Goal: Information Seeking & Learning: Learn about a topic

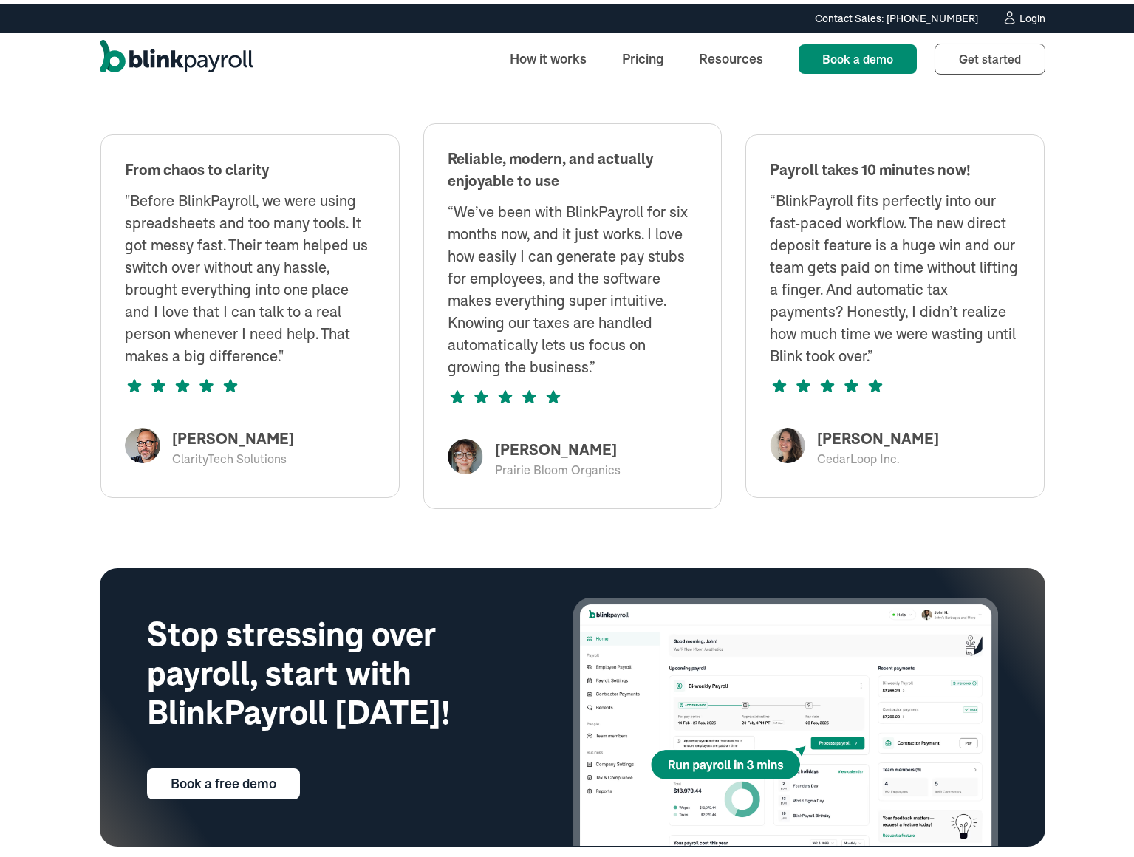
scroll to position [3324, 0]
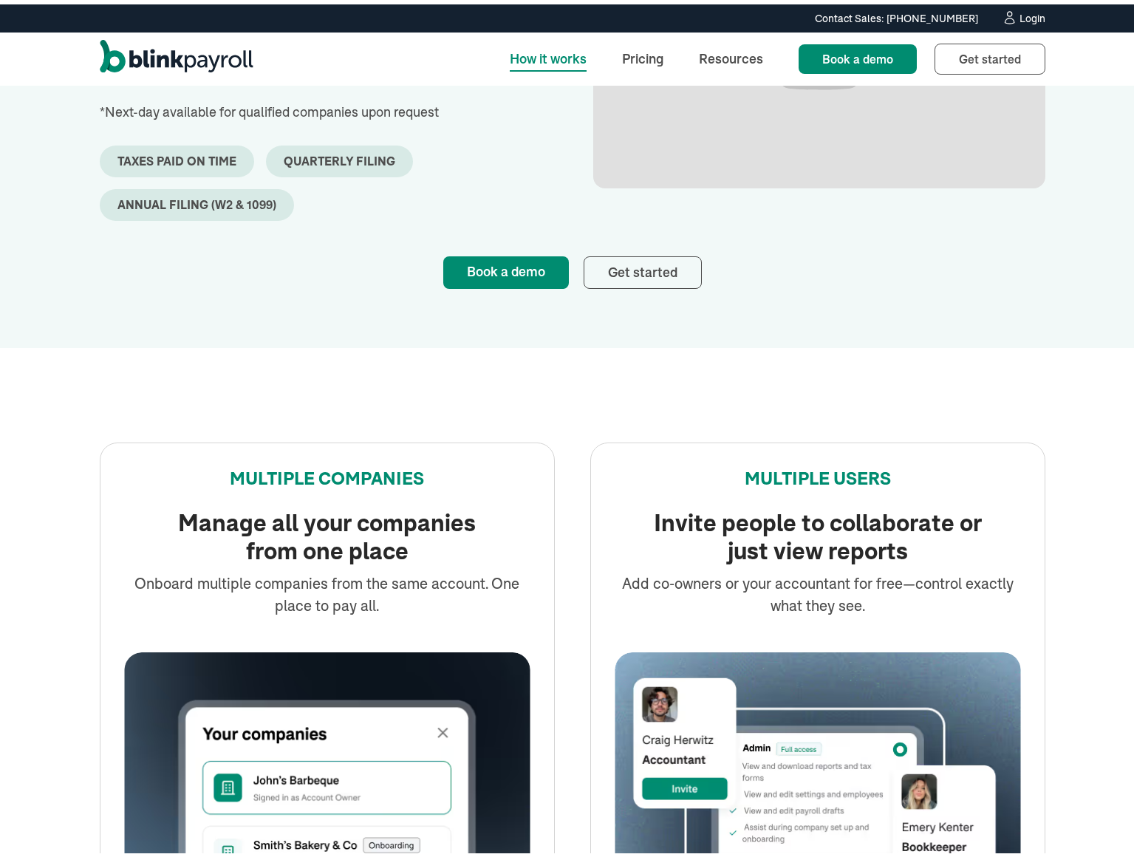
scroll to position [1477, 0]
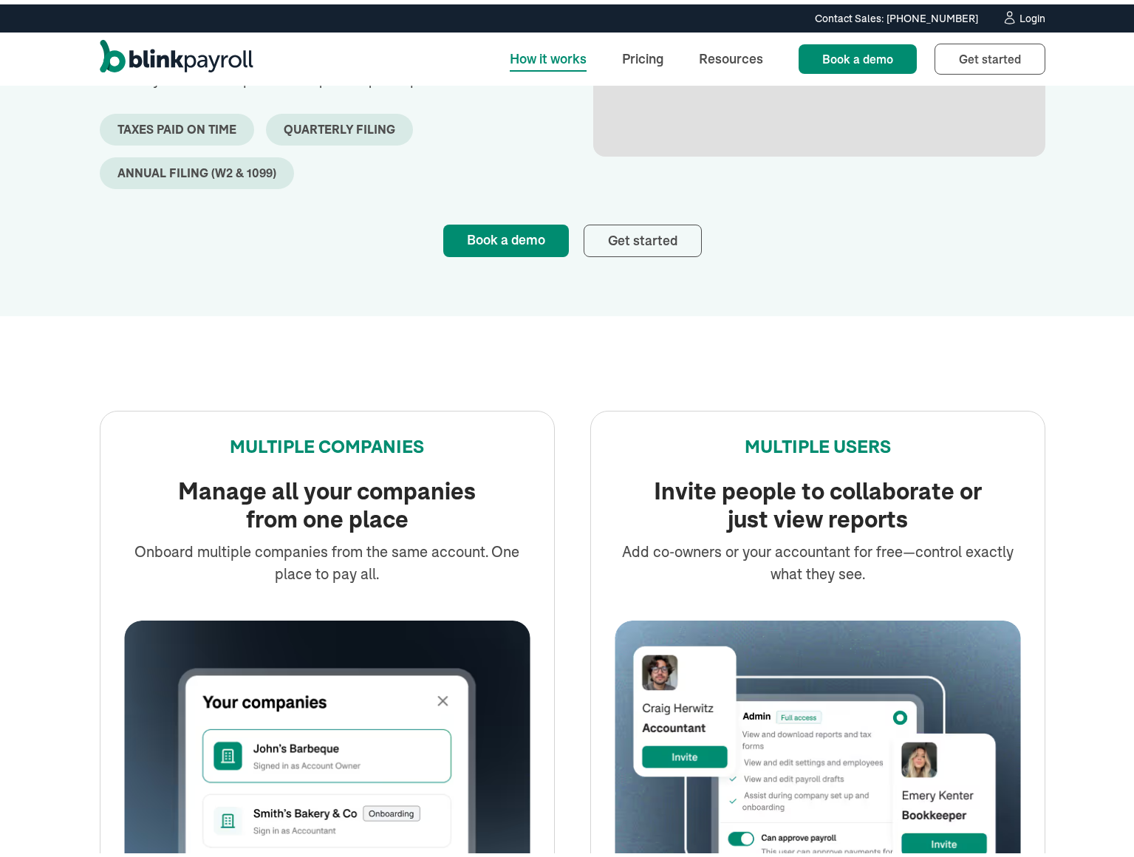
click at [335, 128] on div "quarterly filing" at bounding box center [340, 125] width 112 height 14
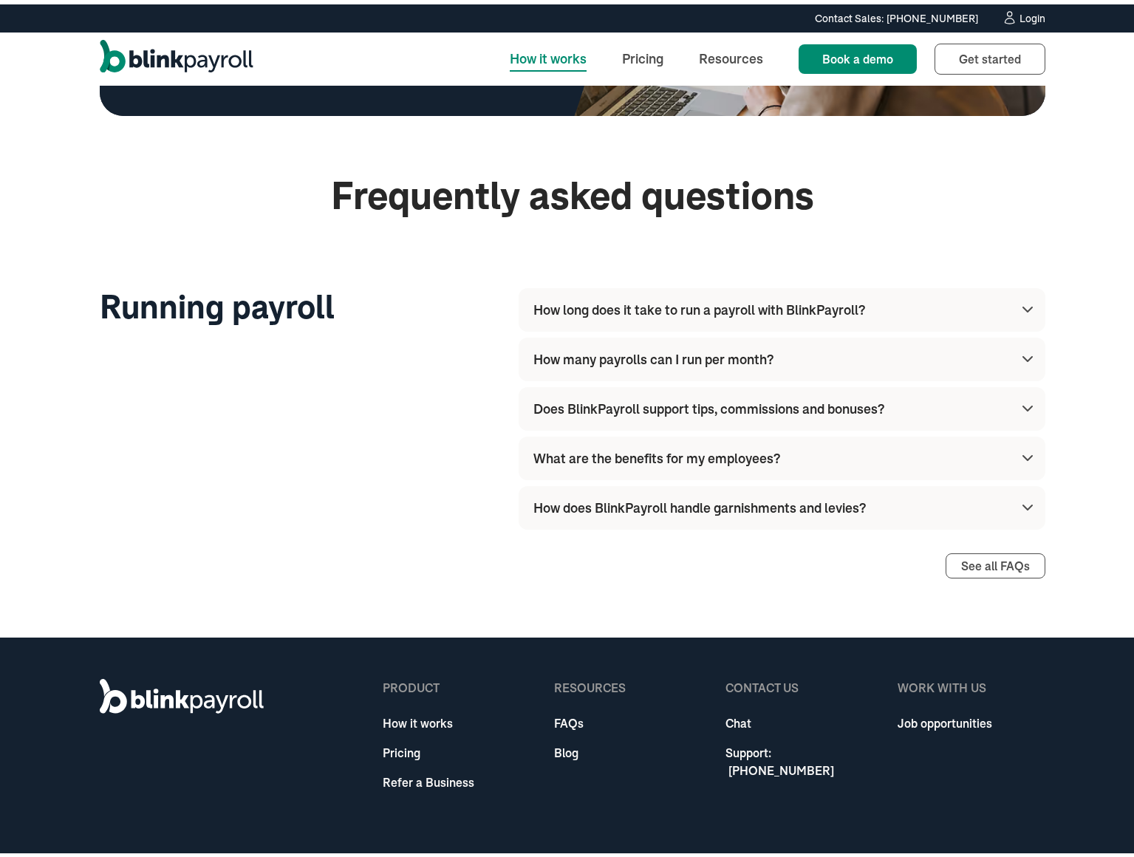
scroll to position [4579, 0]
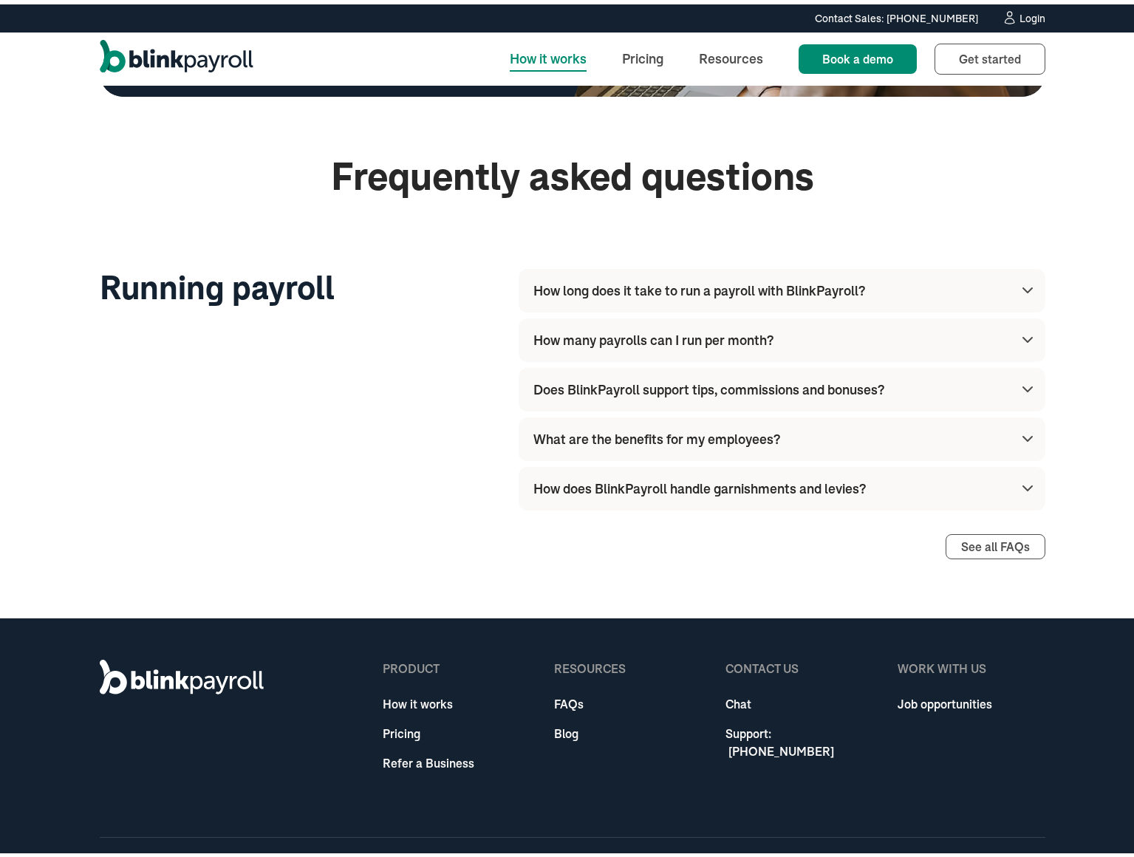
click at [673, 484] on div "How does BlinkPayroll handle garnishments and levies?" at bounding box center [699, 484] width 332 height 20
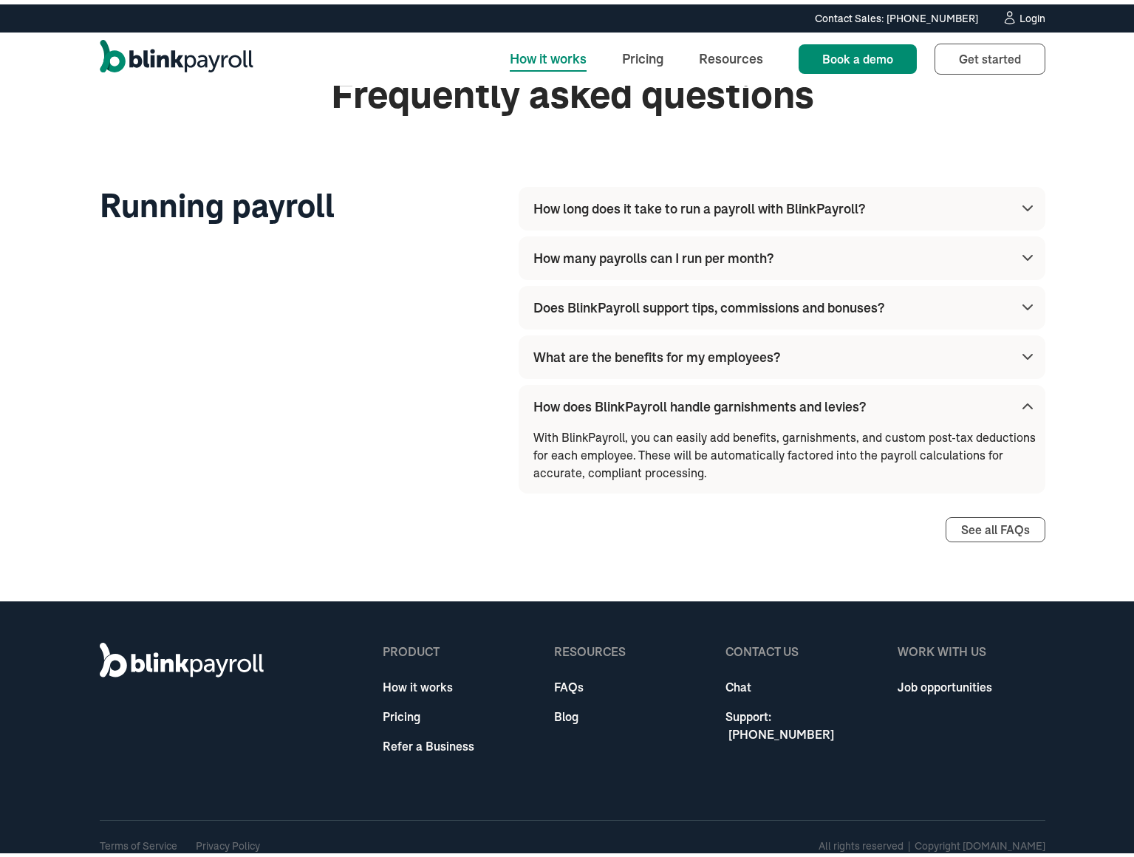
scroll to position [4671, 0]
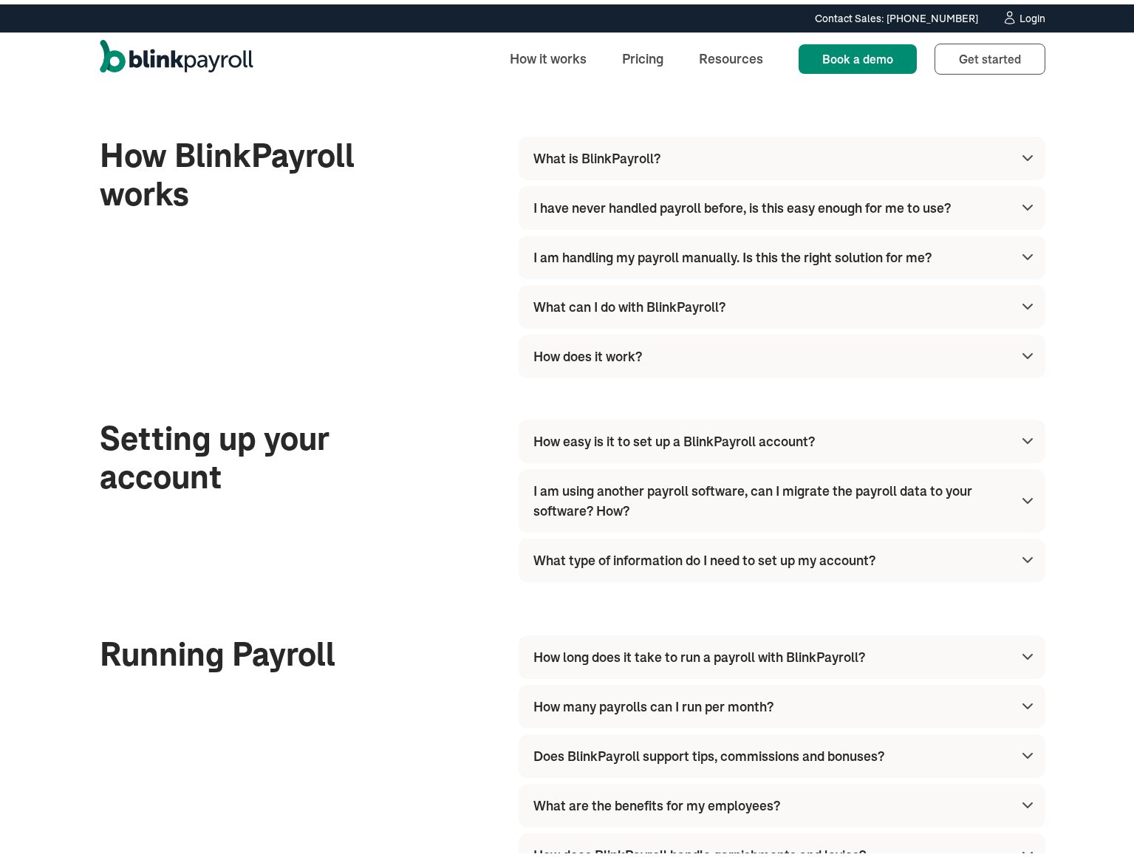
scroll to position [148, 0]
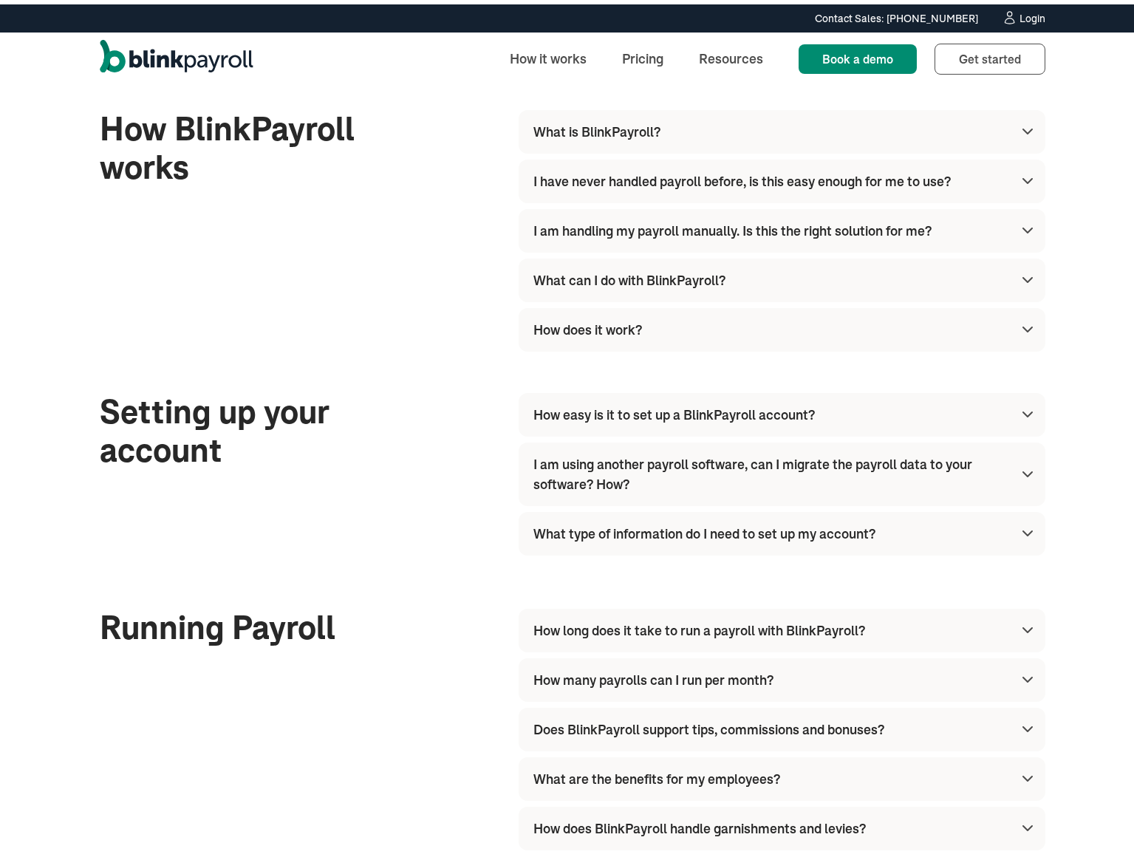
click at [872, 176] on div "I have never handled payroll before, is this easy enough for me to use?" at bounding box center [741, 177] width 417 height 20
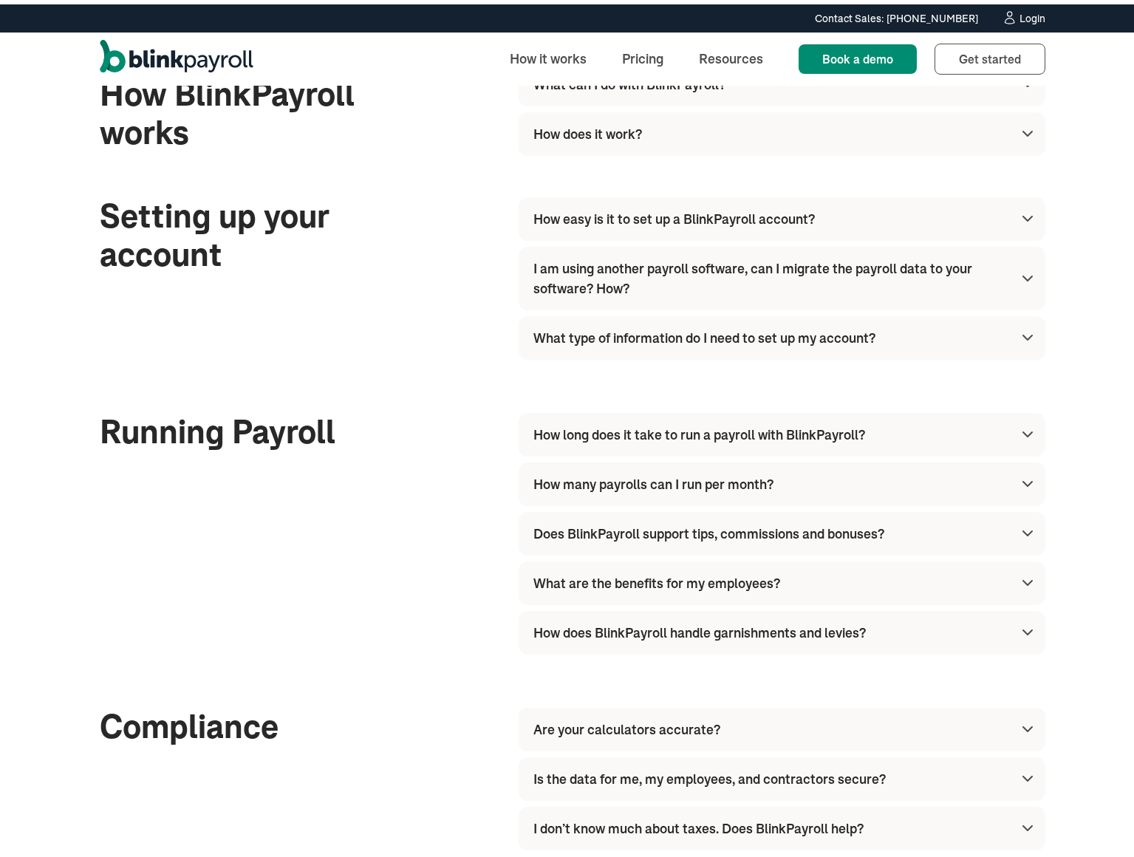
scroll to position [412, 0]
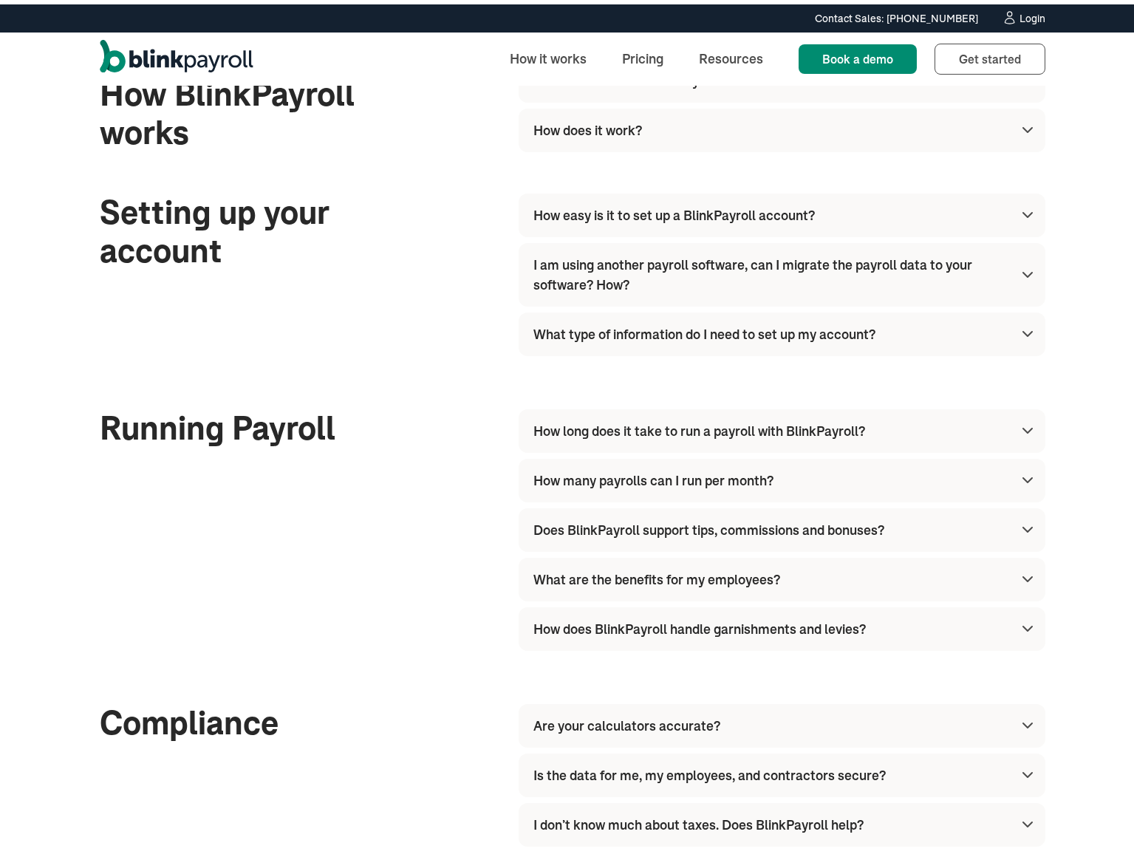
click at [649, 211] on div "How easy is it to set up a BlinkPayroll account?" at bounding box center [673, 211] width 281 height 20
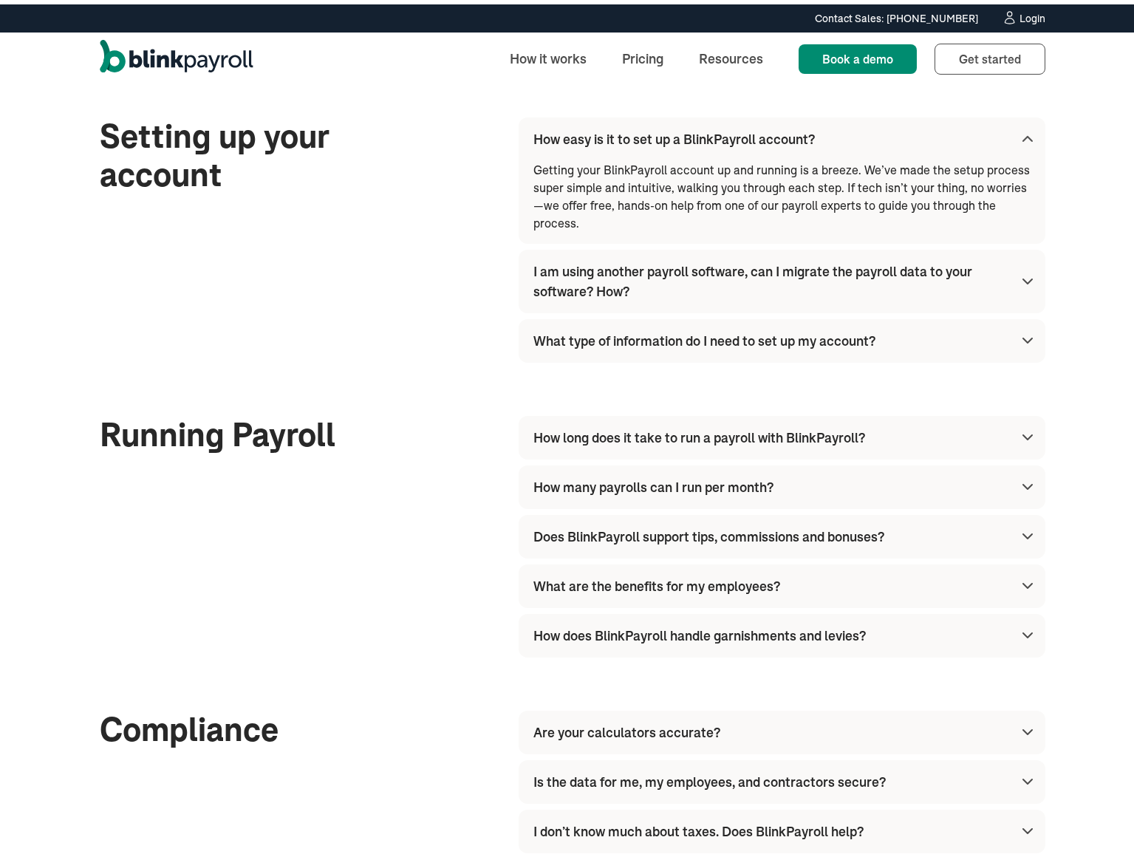
scroll to position [489, 0]
click at [689, 256] on div "I am using another payroll software, can I migrate the payroll data to your sof…" at bounding box center [769, 276] width 473 height 40
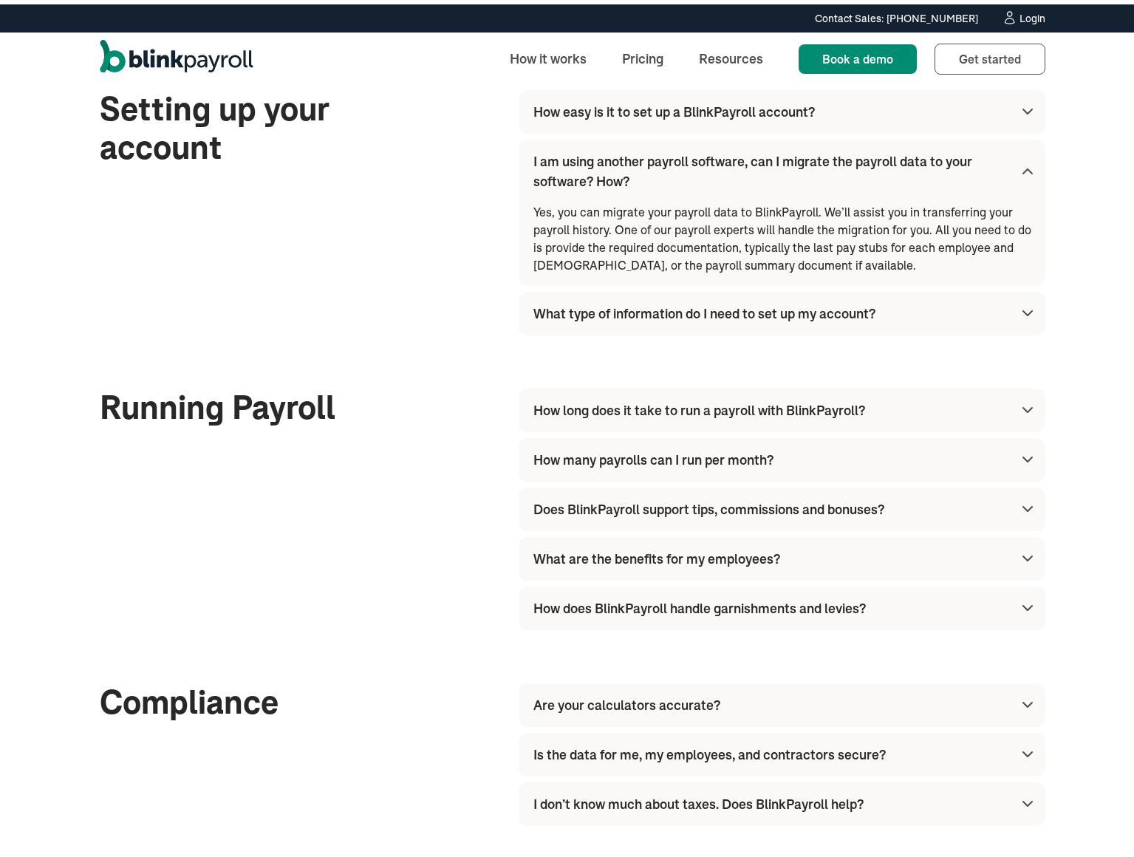
scroll to position [538, 0]
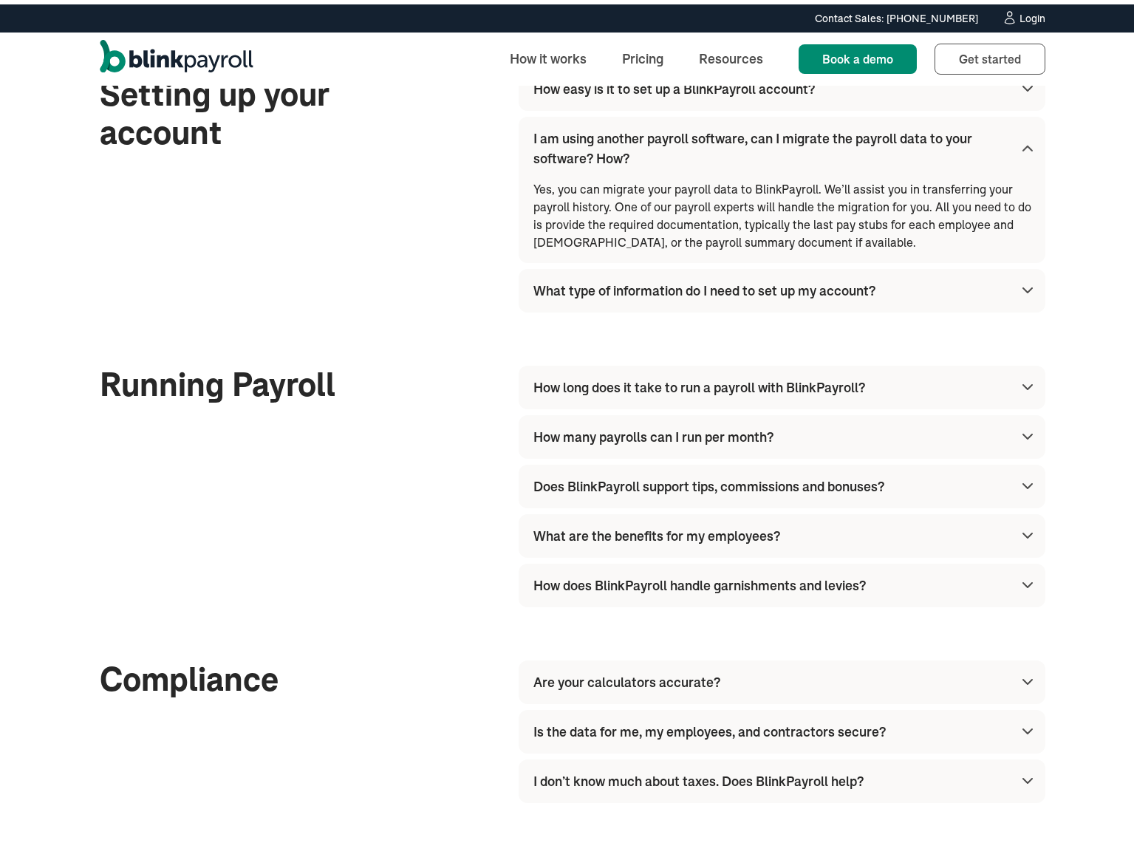
click at [701, 149] on div "I am using another payroll software, can I migrate the payroll data to your sof…" at bounding box center [769, 144] width 473 height 40
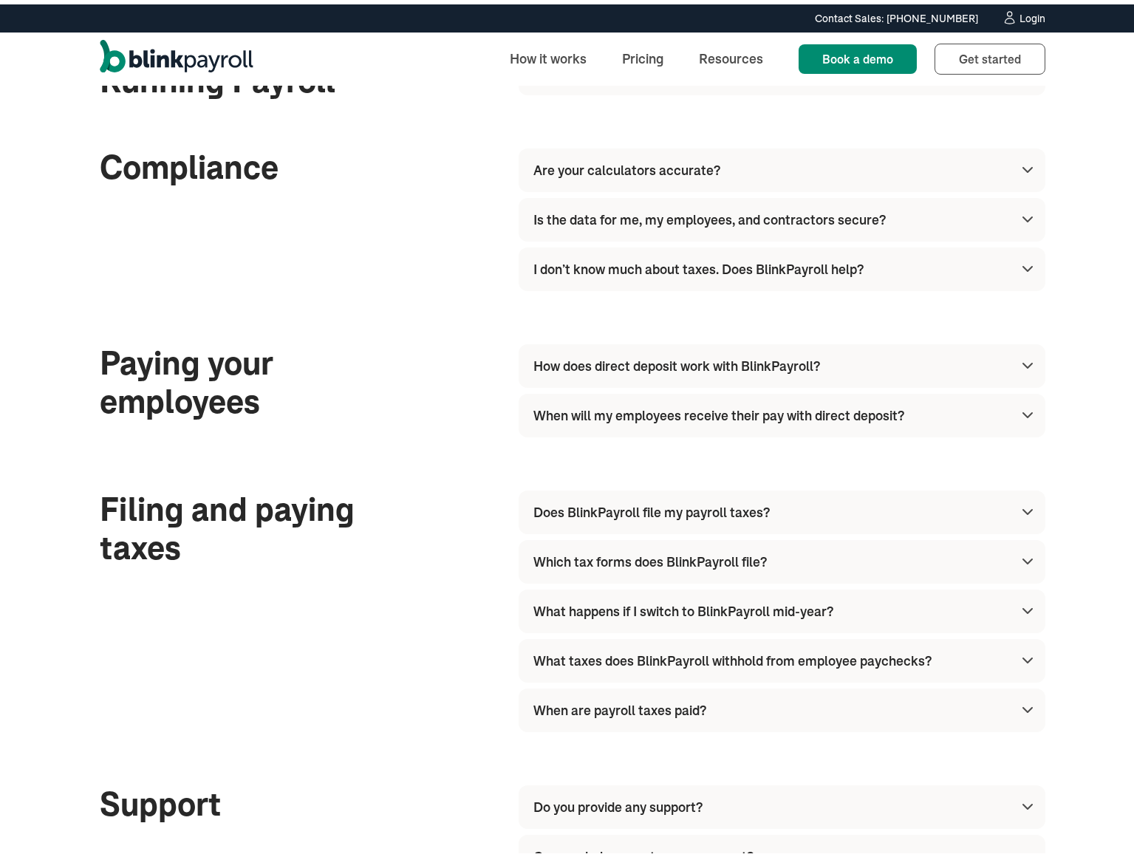
scroll to position [982, 0]
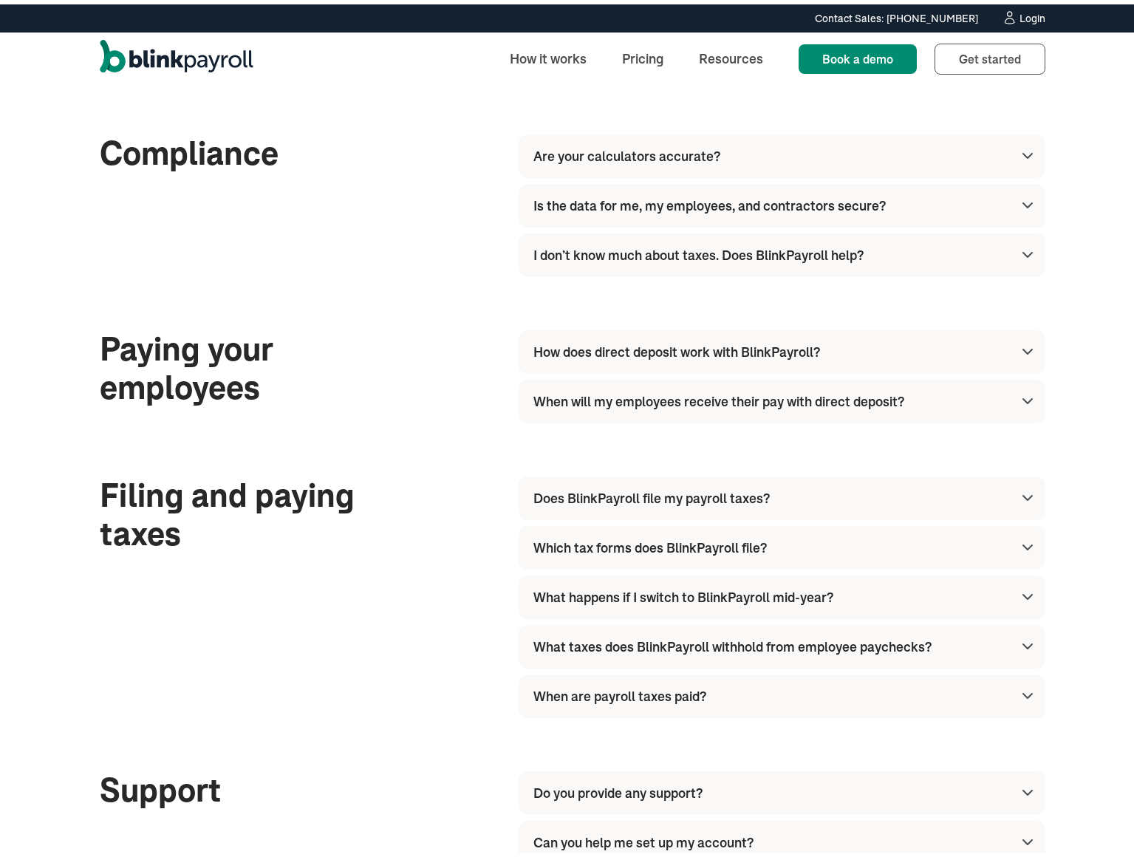
click at [632, 148] on div "Are your calculators accurate?" at bounding box center [626, 152] width 187 height 20
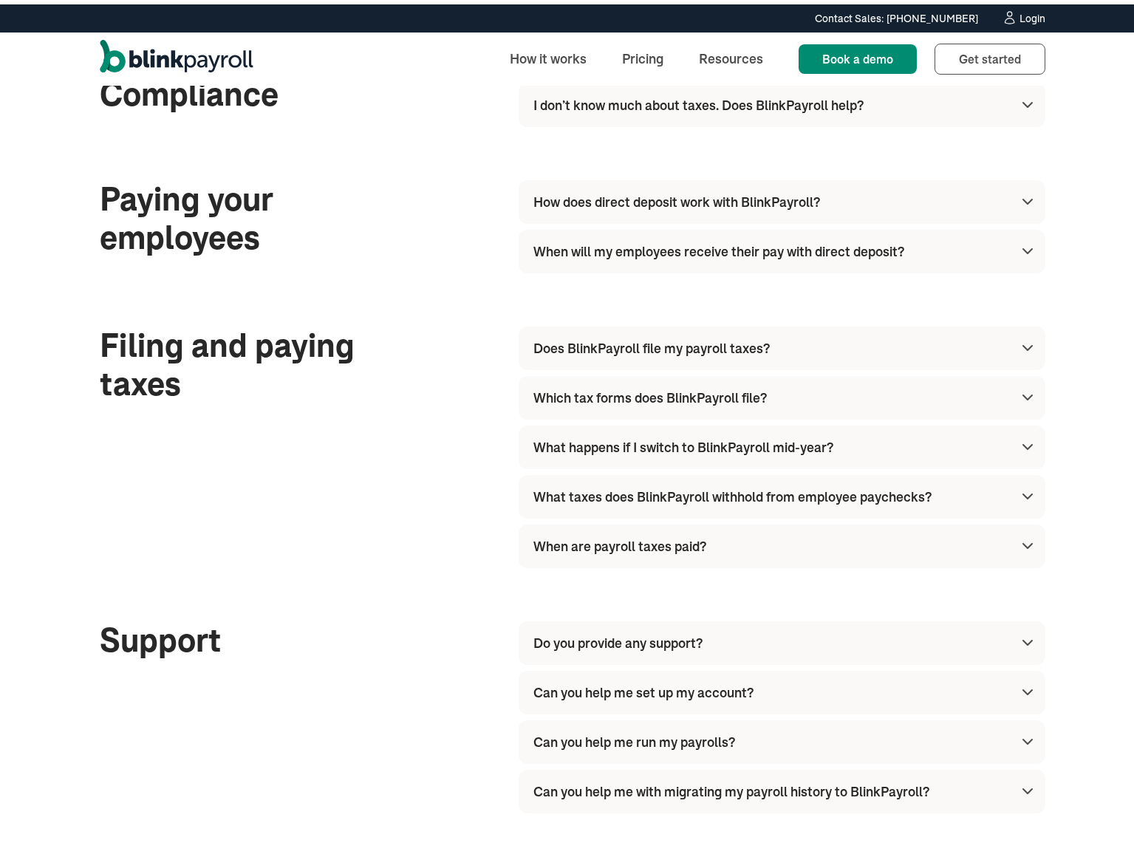
scroll to position [1221, 0]
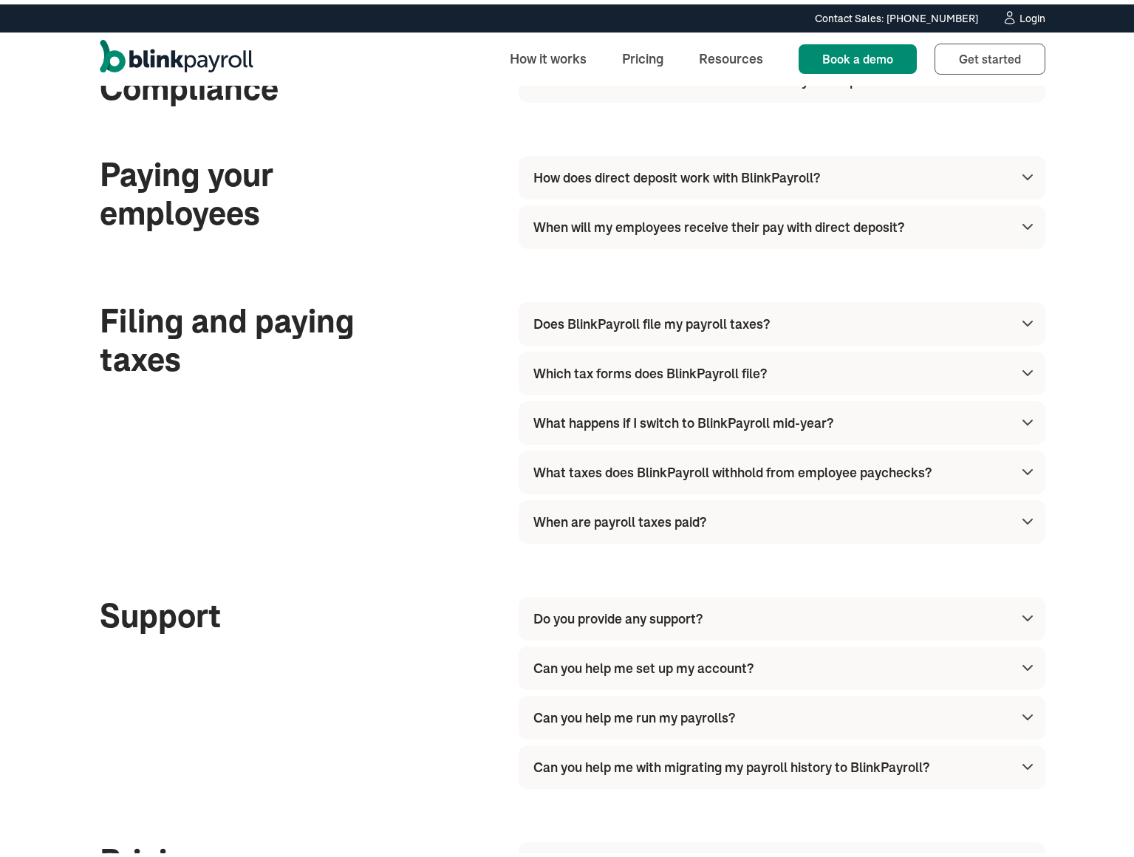
click at [595, 173] on div "How does direct deposit work with BlinkPayroll?" at bounding box center [676, 173] width 287 height 20
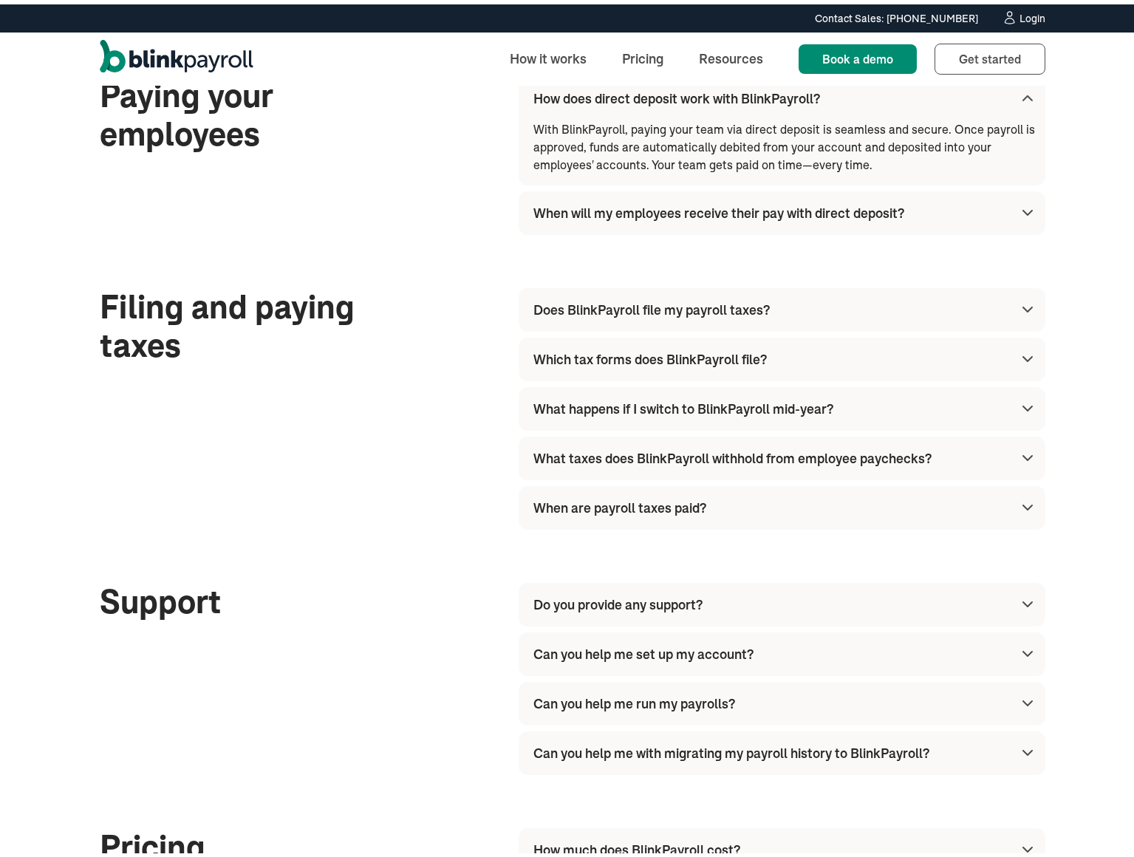
scroll to position [1334, 0]
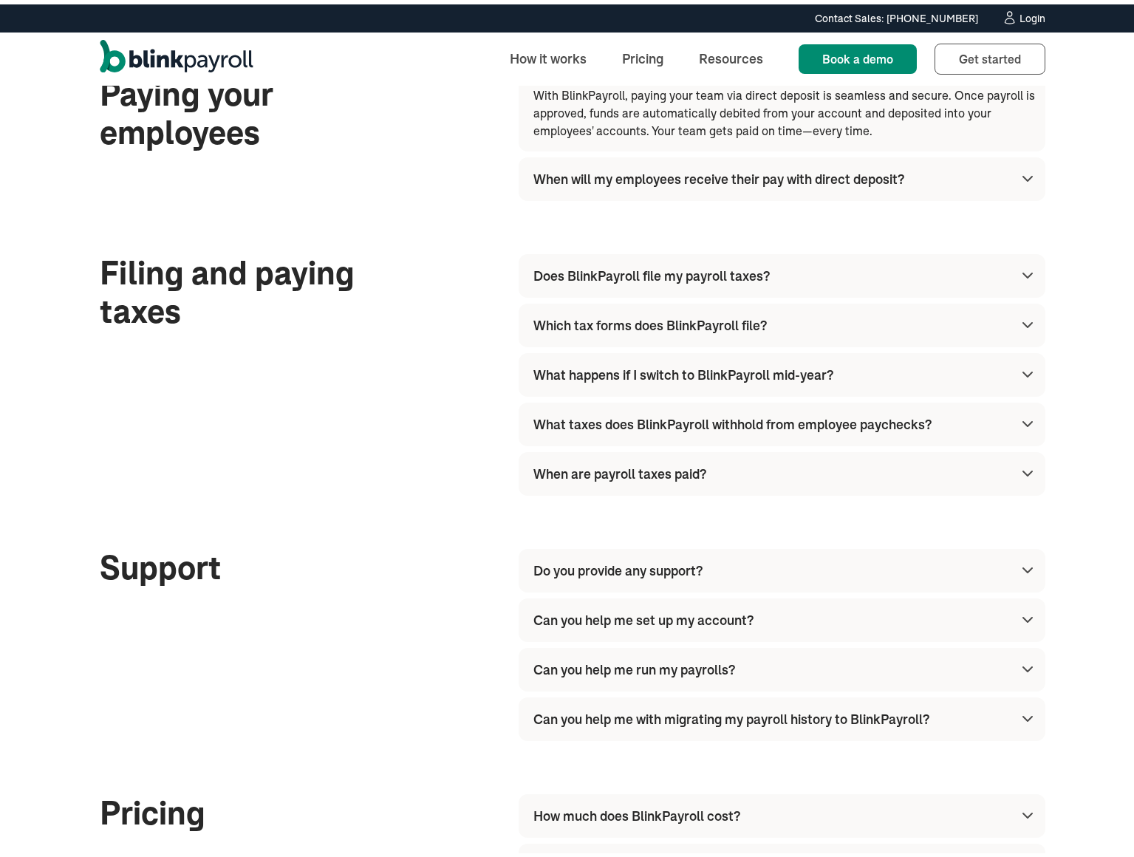
click at [734, 181] on div "When will my employees receive their pay with direct deposit?" at bounding box center [718, 175] width 371 height 20
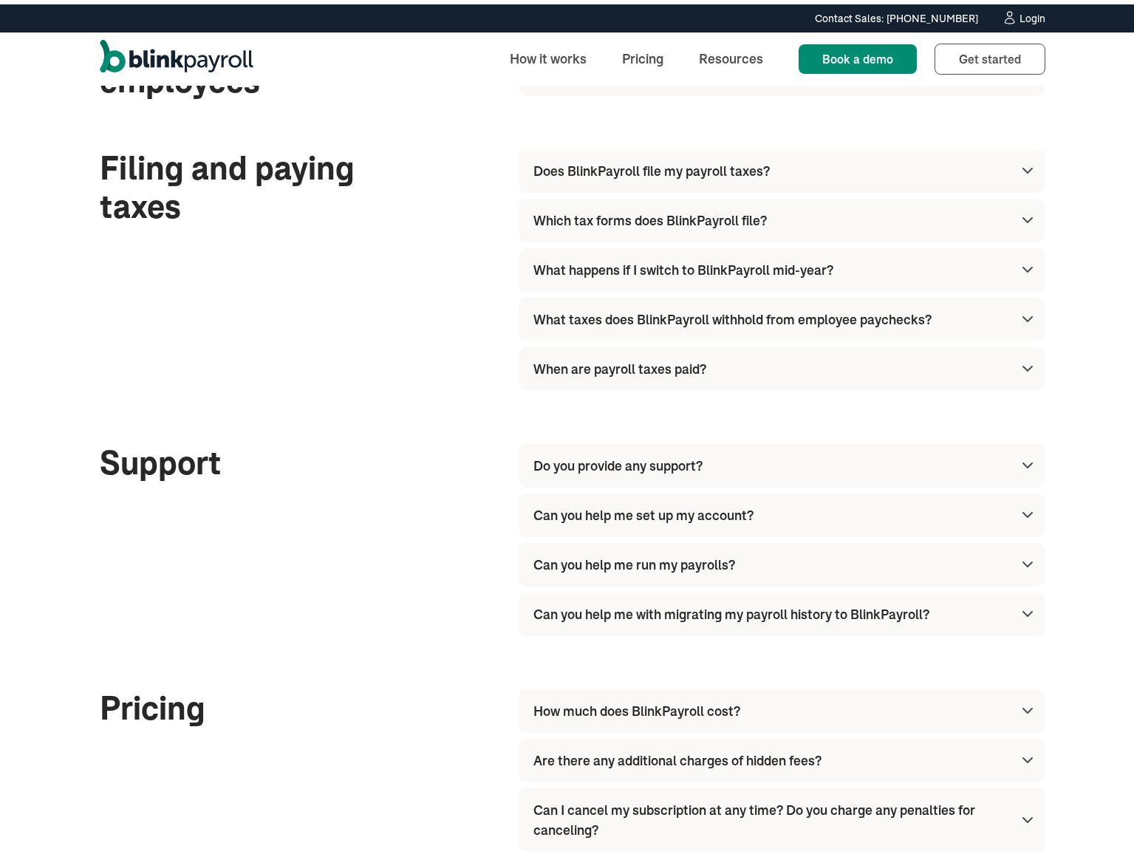
scroll to position [1457, 0]
click at [582, 169] on div "Does BlinkPayroll file my payroll taxes?" at bounding box center [651, 166] width 236 height 20
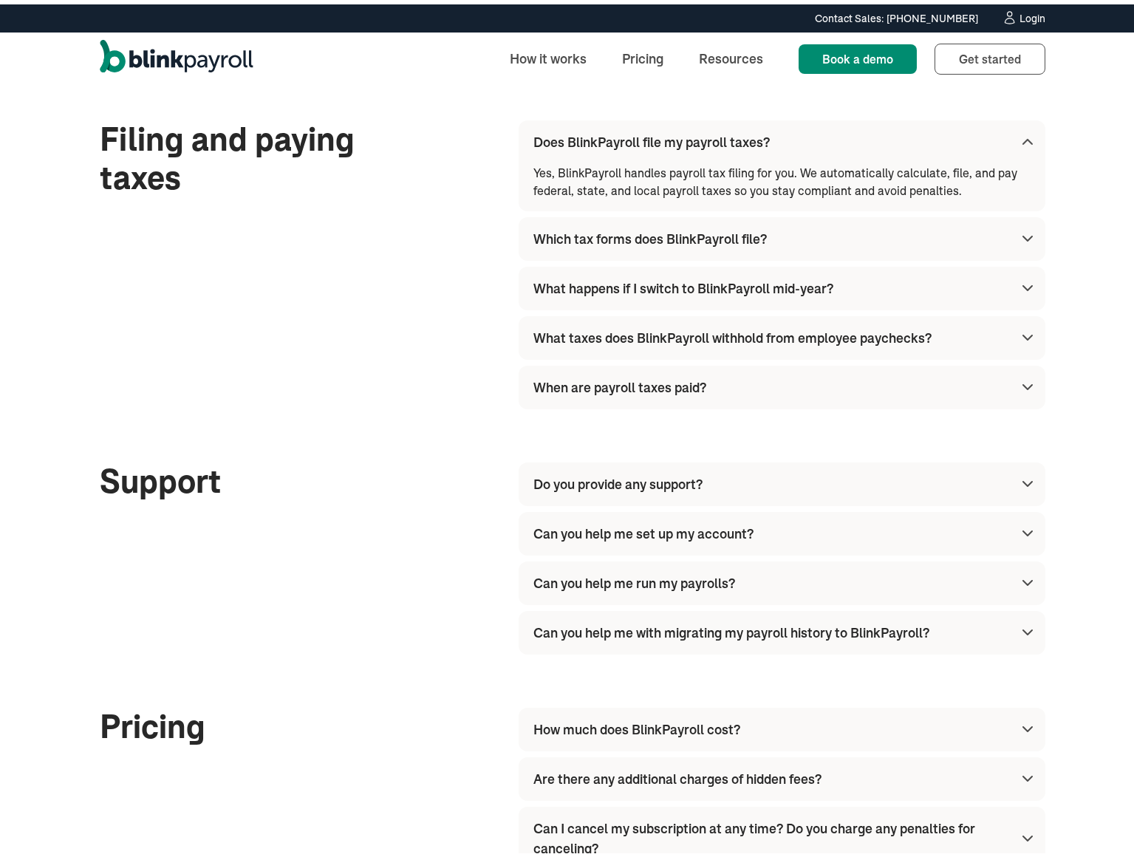
scroll to position [1489, 0]
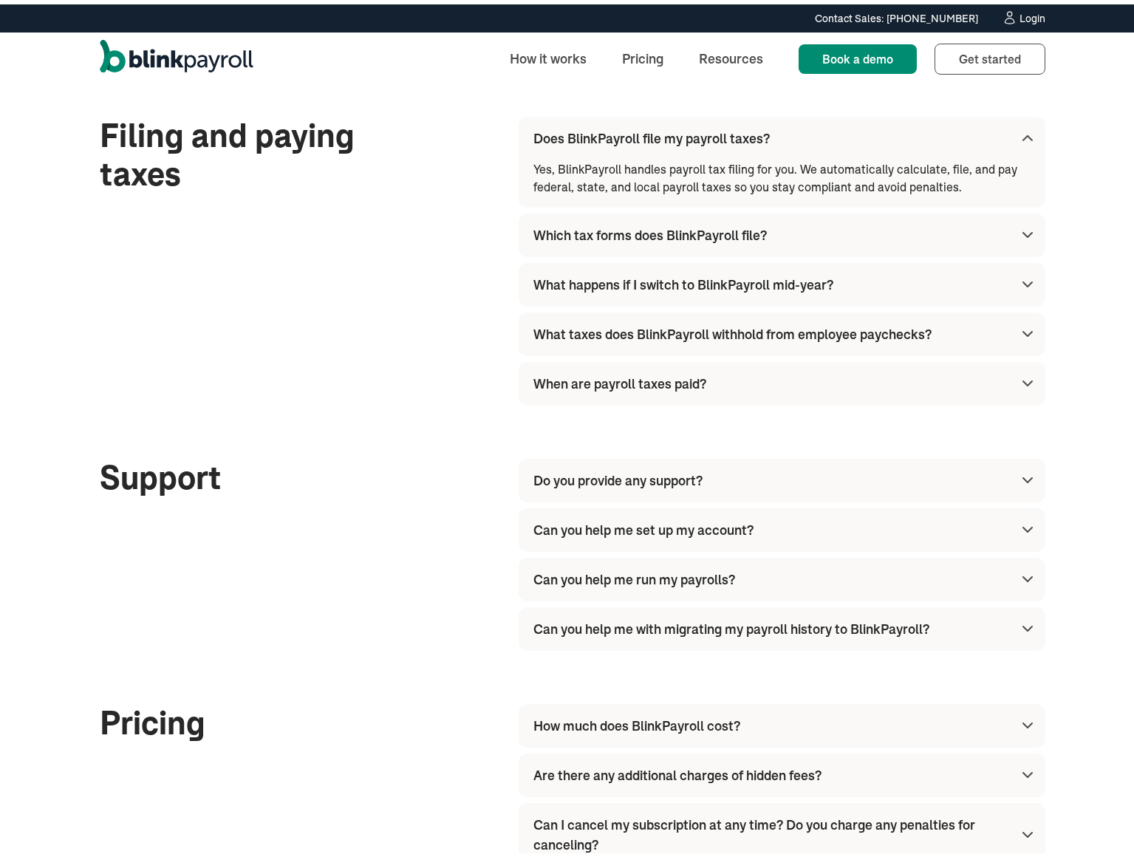
click at [585, 127] on div "Does BlinkPayroll file my payroll taxes?" at bounding box center [651, 134] width 236 height 20
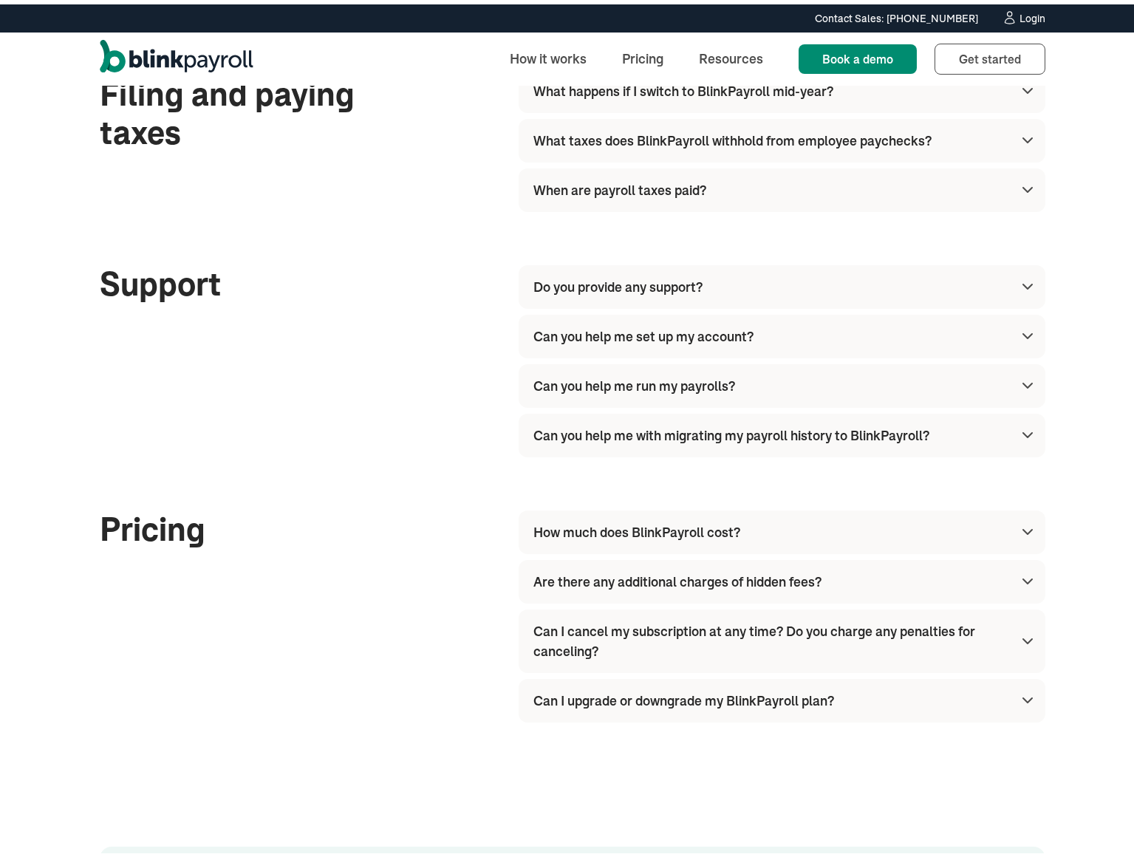
scroll to position [1637, 0]
click at [603, 139] on div "What taxes does BlinkPayroll withhold from employee paychecks?" at bounding box center [732, 135] width 398 height 20
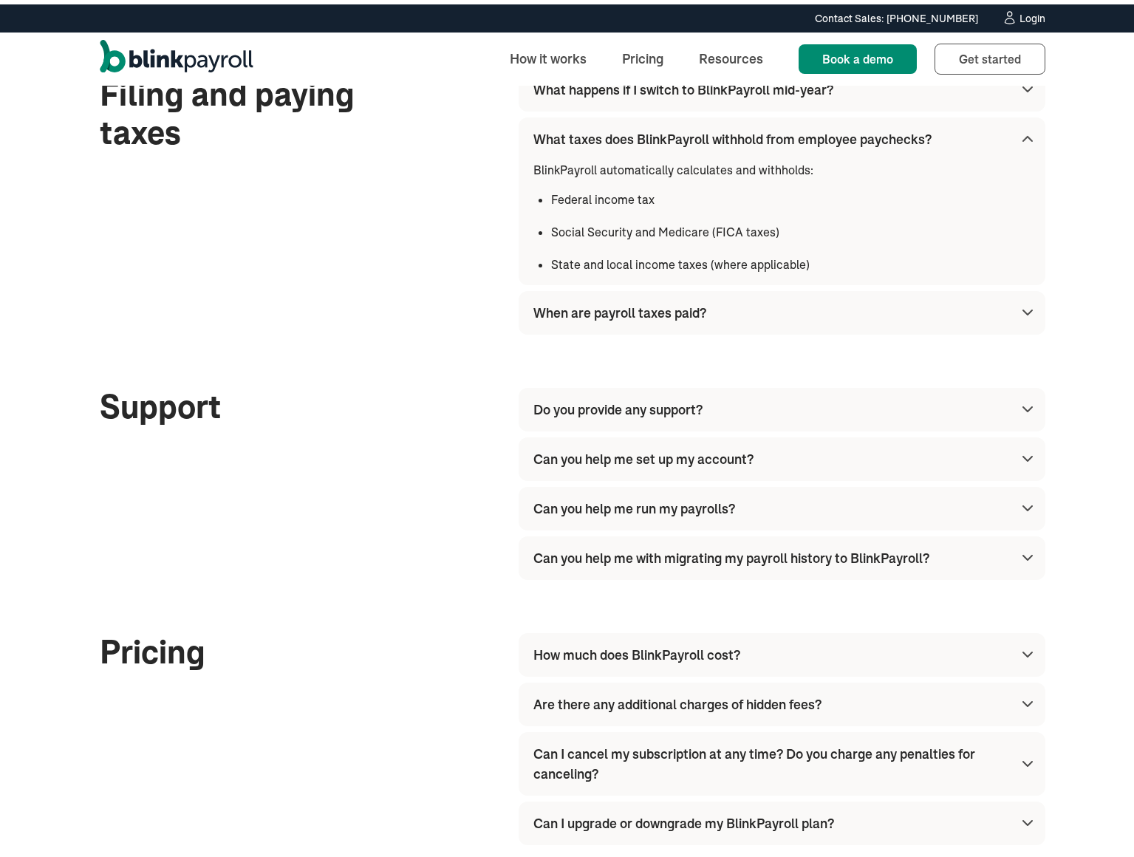
scroll to position [1637, 0]
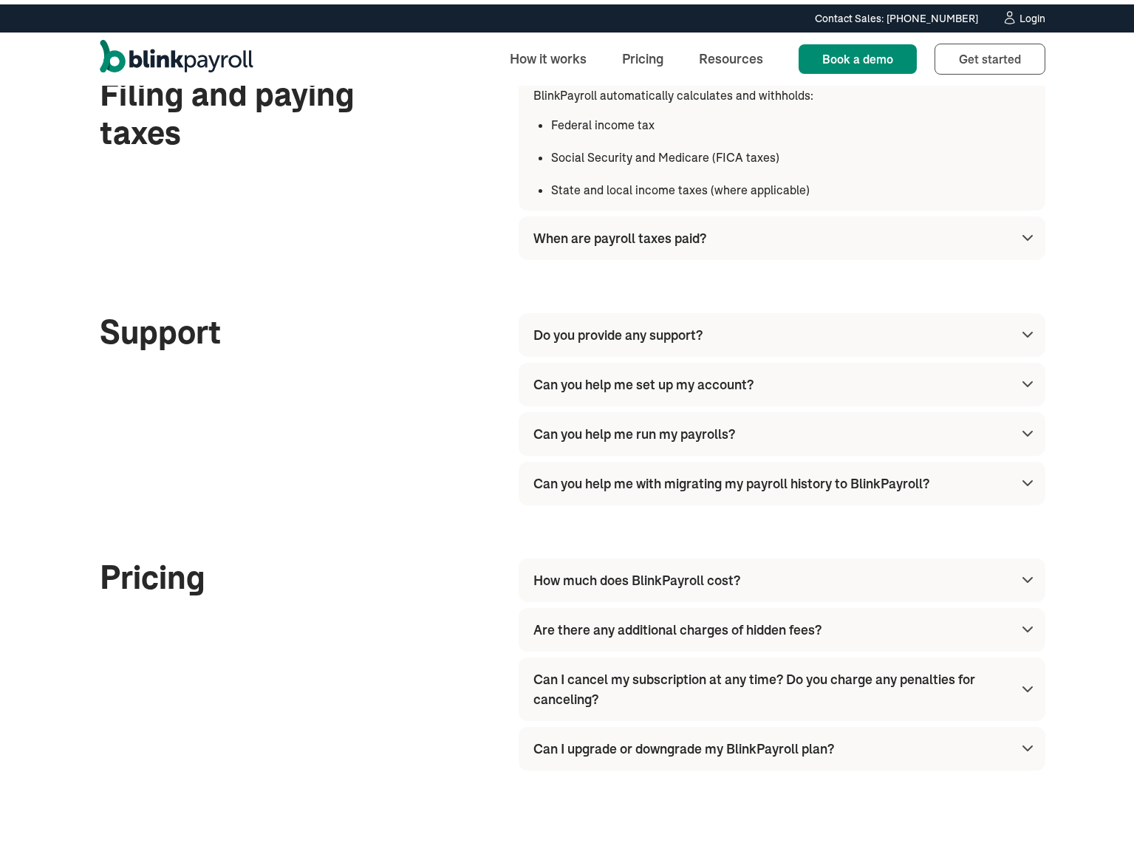
click at [599, 238] on div "When are payroll taxes paid?" at bounding box center [619, 234] width 173 height 20
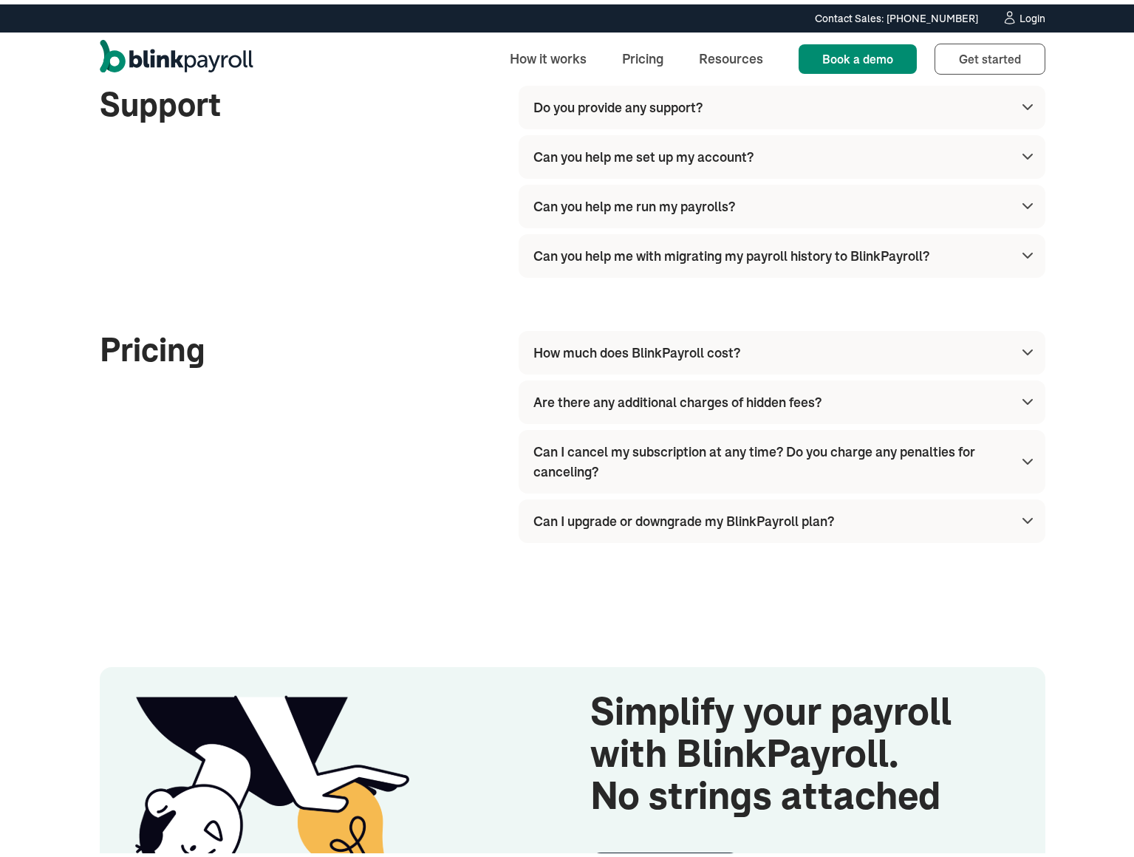
scroll to position [1908, 0]
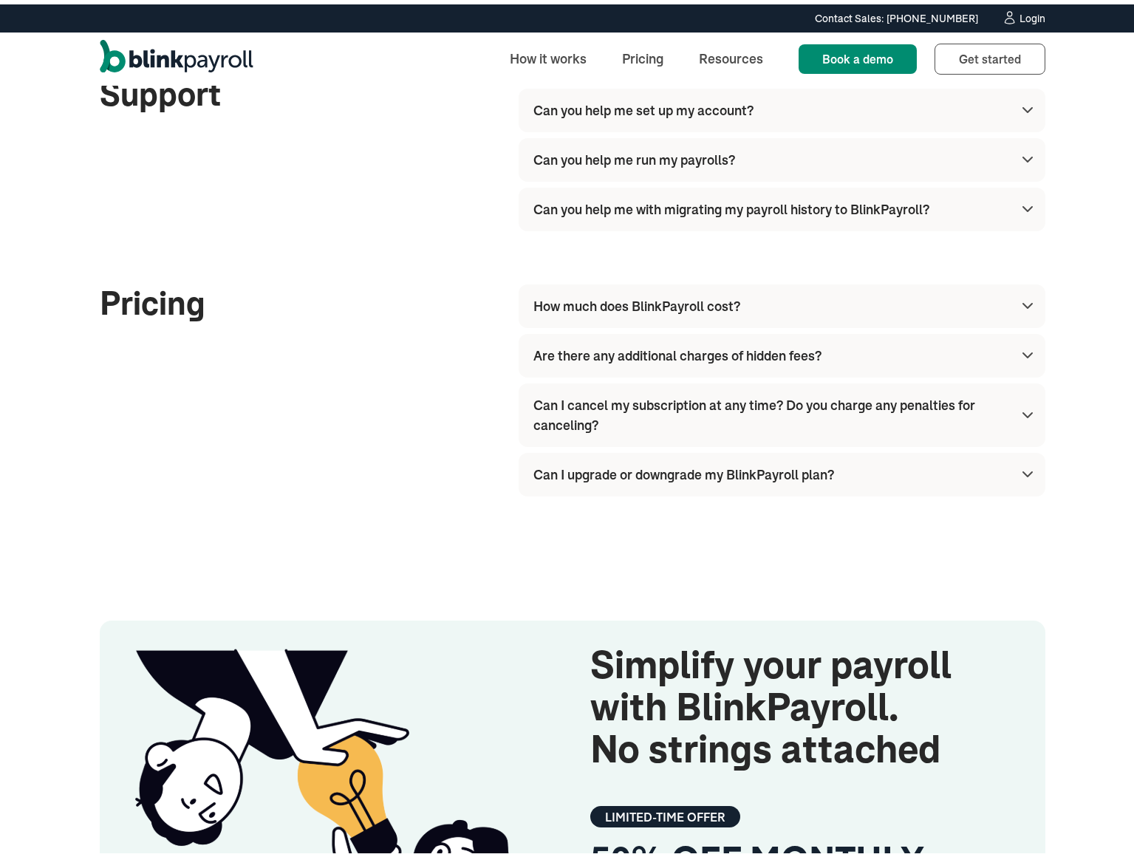
click at [699, 306] on div "How much does BlinkPayroll cost?" at bounding box center [636, 302] width 207 height 20
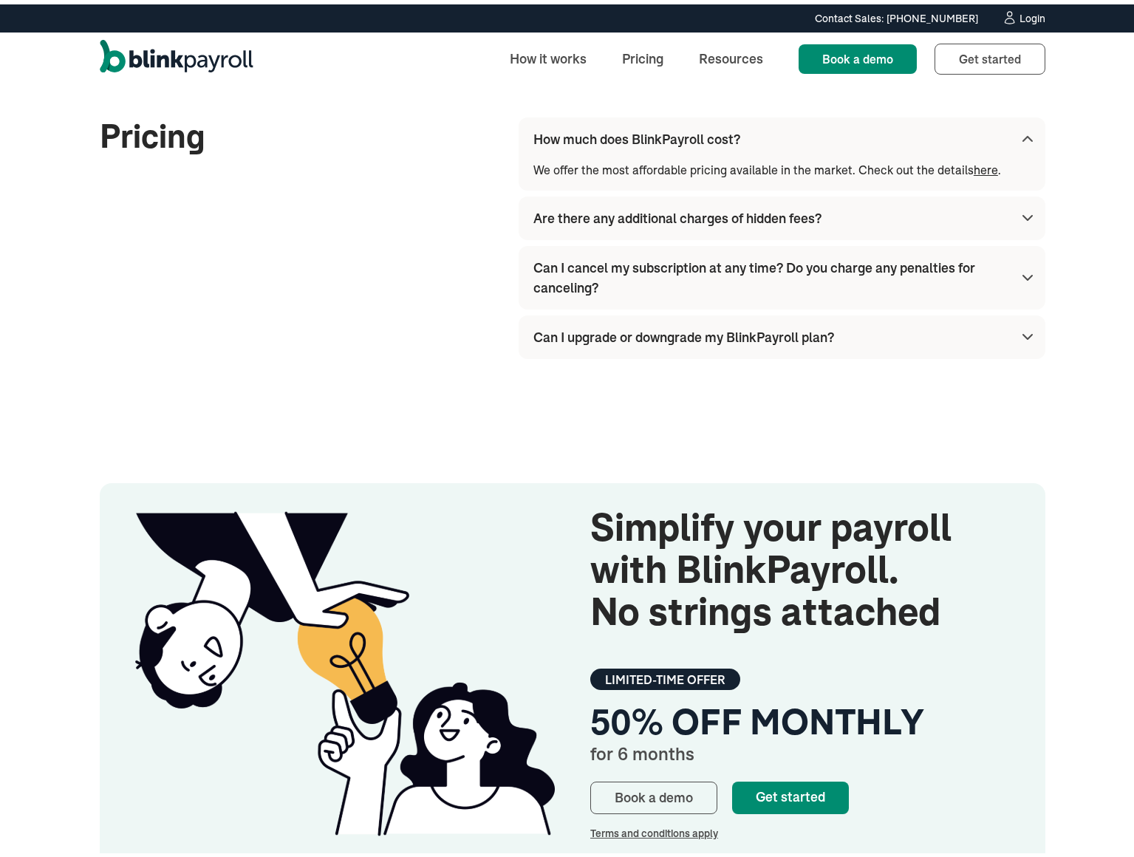
scroll to position [2076, 0]
click at [690, 219] on div "Are there any additional charges of hidden fees?" at bounding box center [677, 213] width 288 height 20
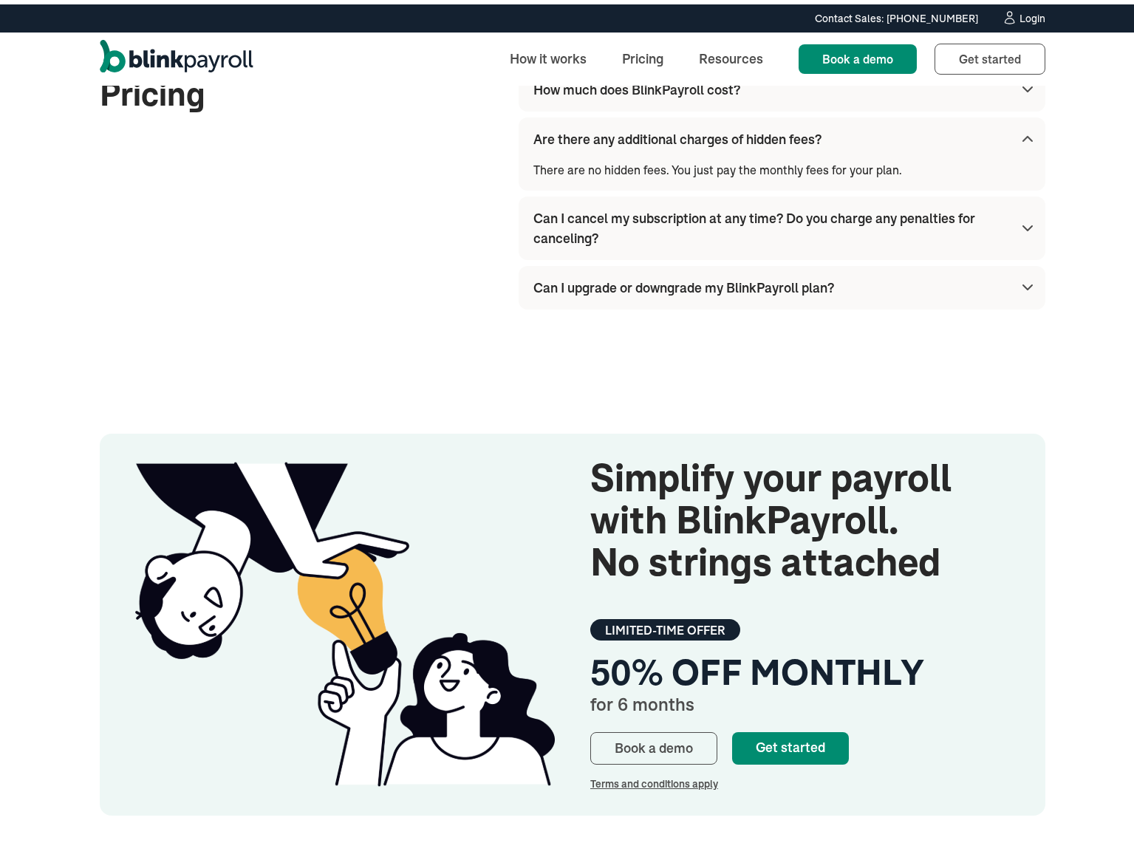
scroll to position [2126, 0]
click at [680, 128] on div "Are there any additional charges of hidden fees?" at bounding box center [677, 134] width 288 height 20
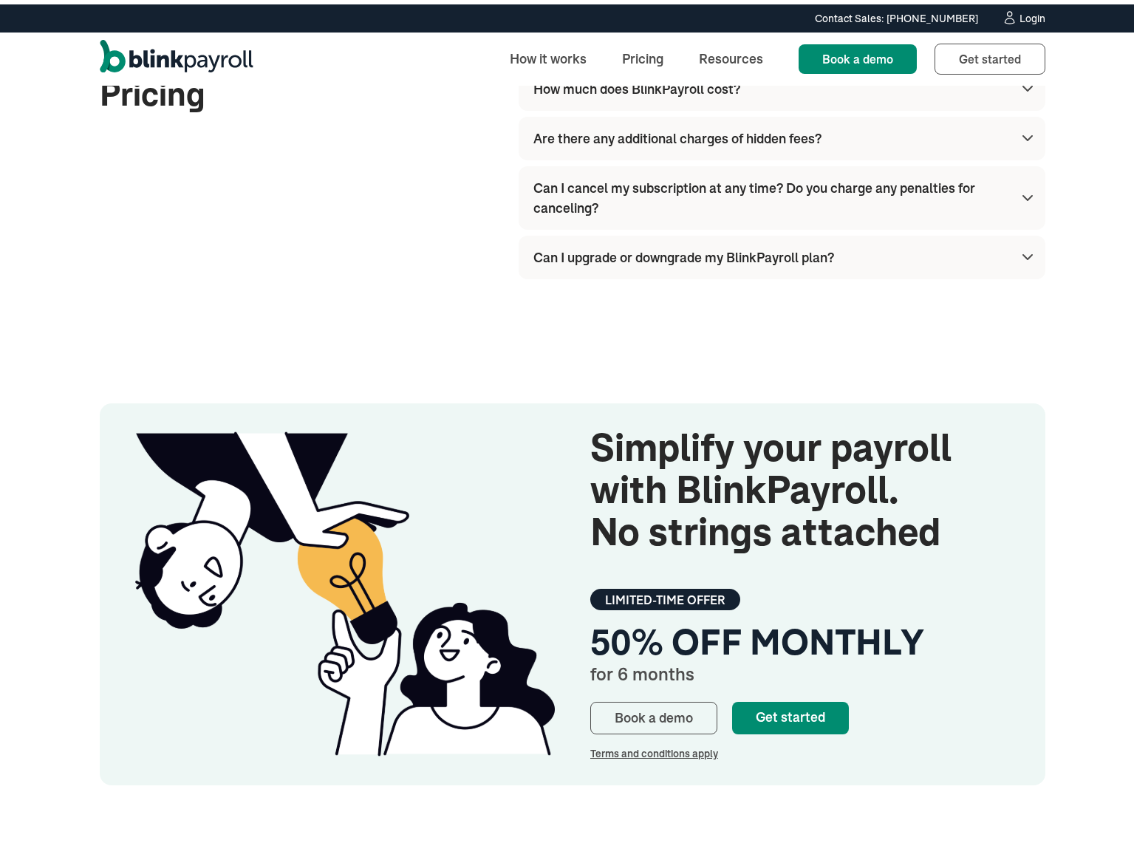
click at [631, 253] on div "Can I upgrade or downgrade my BlinkPayroll plan?" at bounding box center [683, 253] width 301 height 20
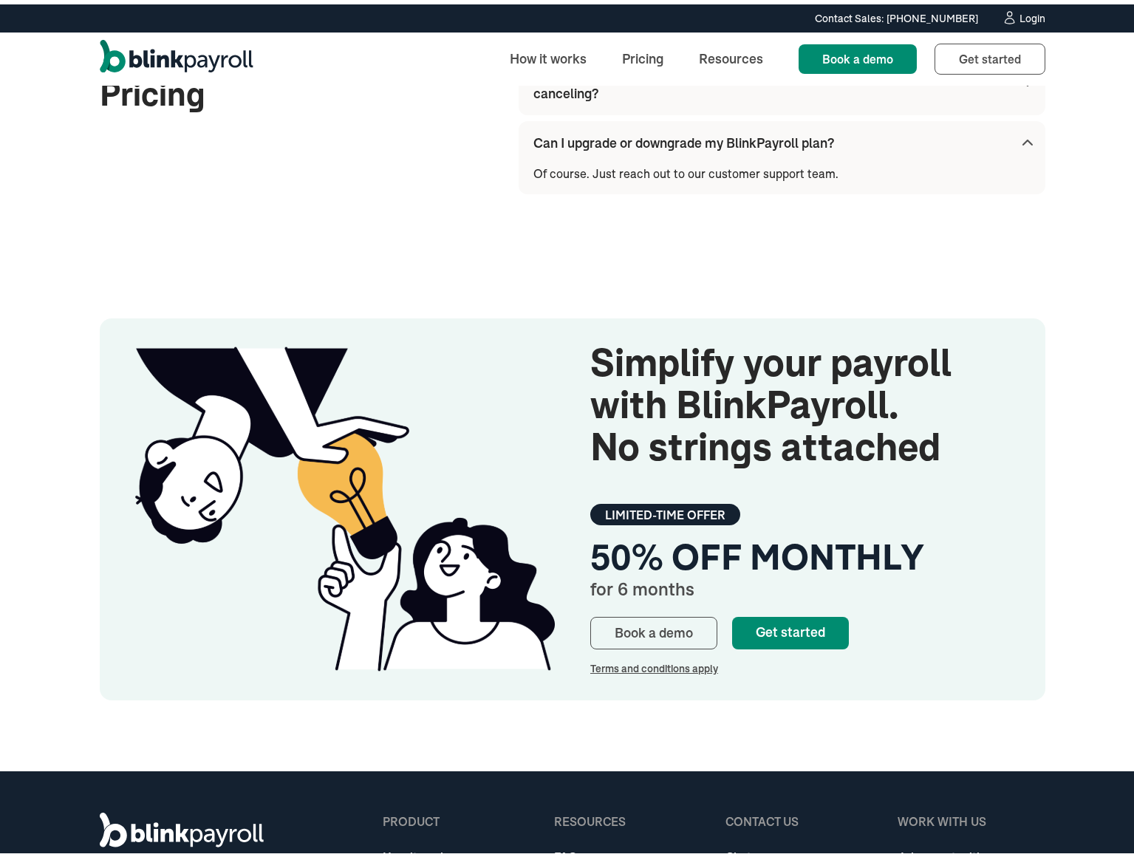
scroll to position [2245, 0]
